Goal: Check status: Check status

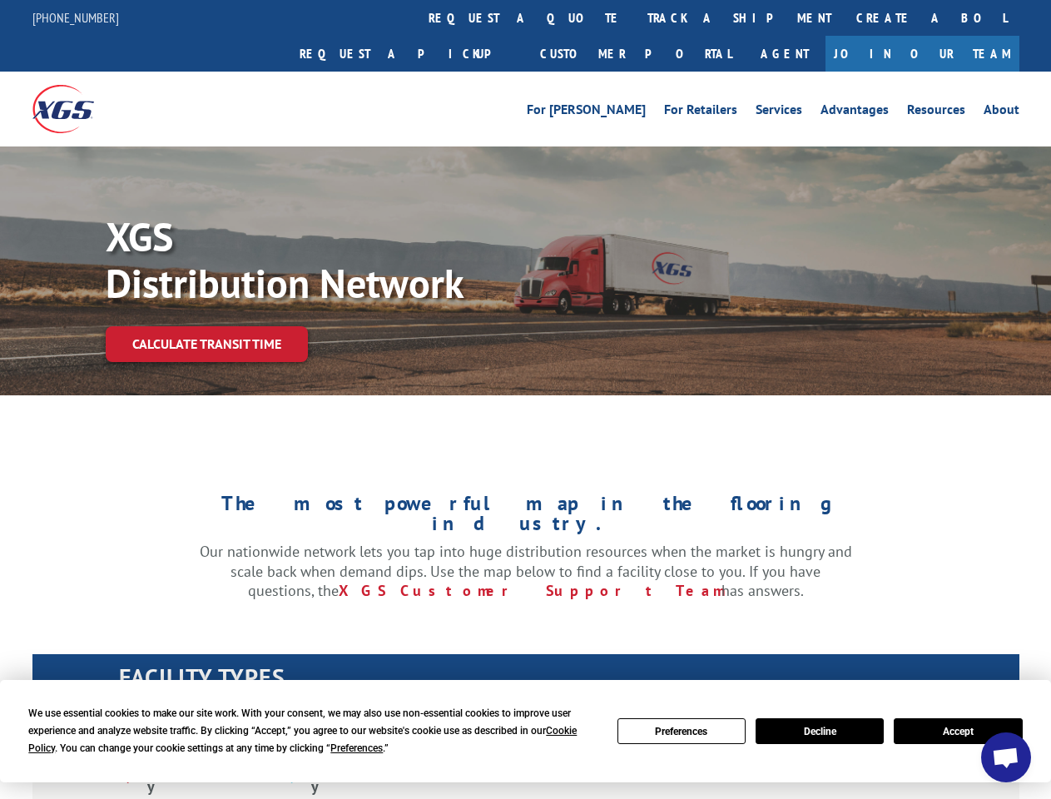
click at [303, 739] on div "We use essential cookies to make our site work. With your consent, we may also …" at bounding box center [312, 731] width 569 height 52
click at [356, 748] on span "Preferences" at bounding box center [357, 749] width 52 height 12
click at [682, 731] on div "XGS Facility Agent Facility" at bounding box center [525, 763] width 987 height 121
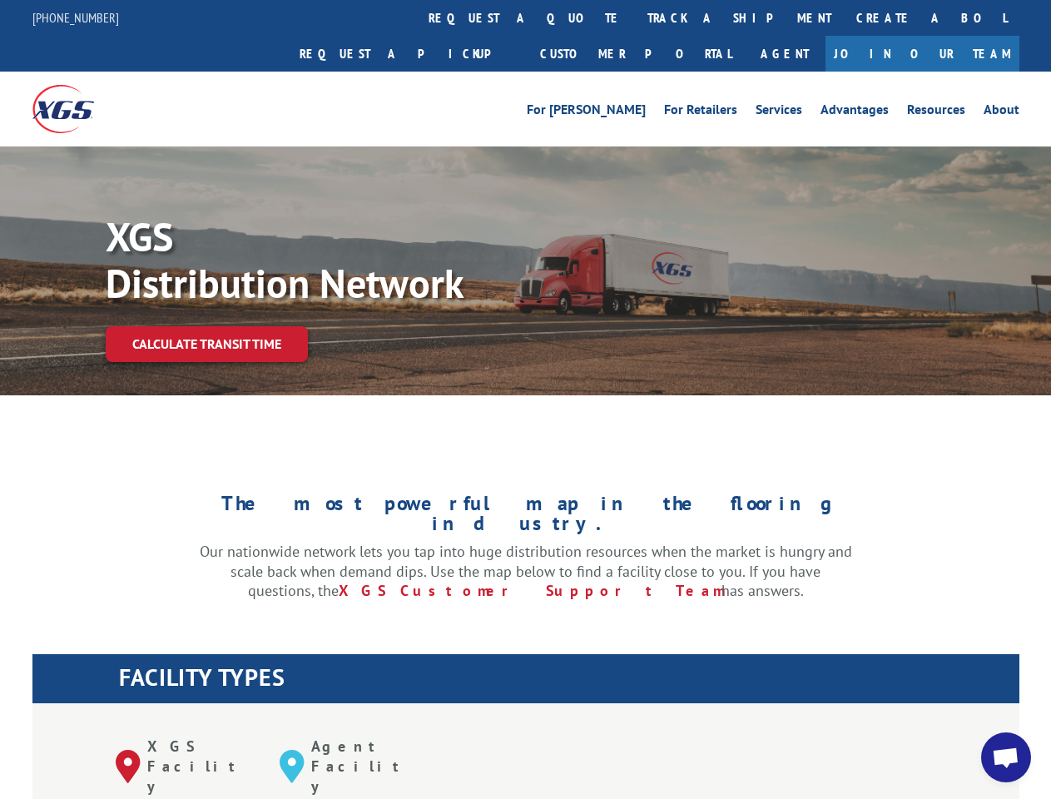
click at [820, 731] on div "XGS Facility Agent Facility" at bounding box center [525, 763] width 987 height 121
click at [958, 731] on div "XGS Facility Agent Facility" at bounding box center [525, 763] width 987 height 121
click at [635, 17] on link "track a shipment" at bounding box center [739, 18] width 209 height 36
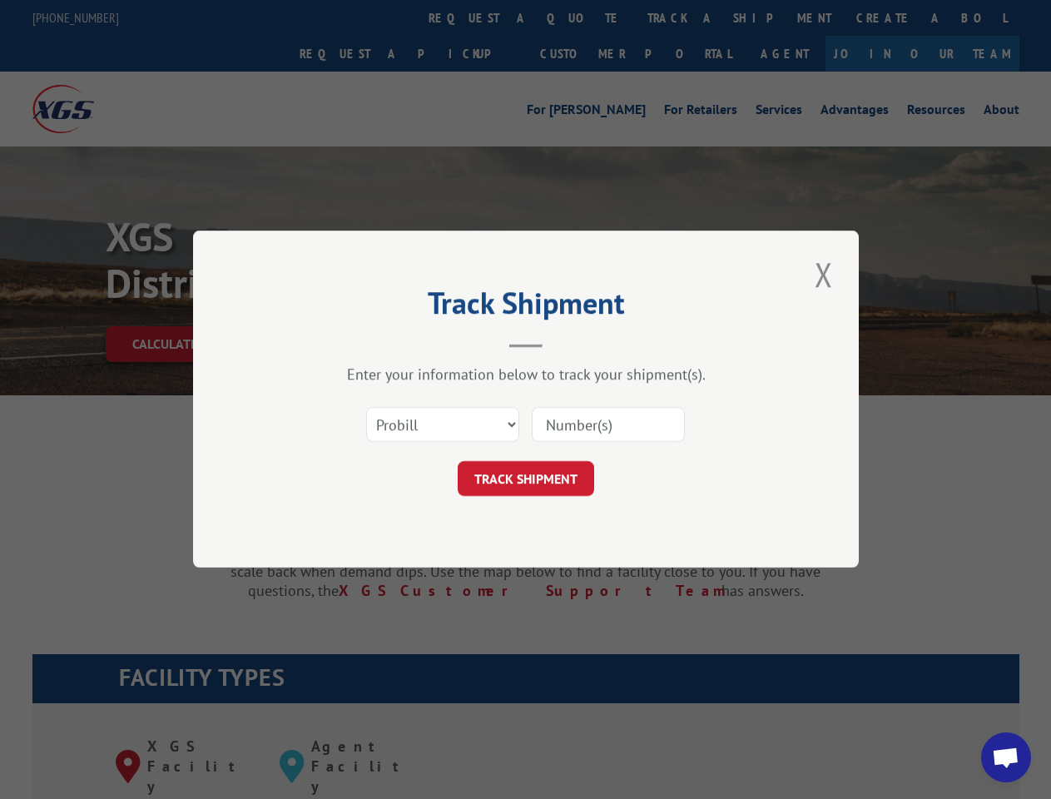
click at [581, 17] on div "Track Shipment Enter your information below to track your shipment(s). Select c…" at bounding box center [525, 399] width 1051 height 799
click at [685, 17] on div "Track Shipment Enter your information below to track your shipment(s). Select c…" at bounding box center [525, 399] width 1051 height 799
